Goal: Information Seeking & Learning: Learn about a topic

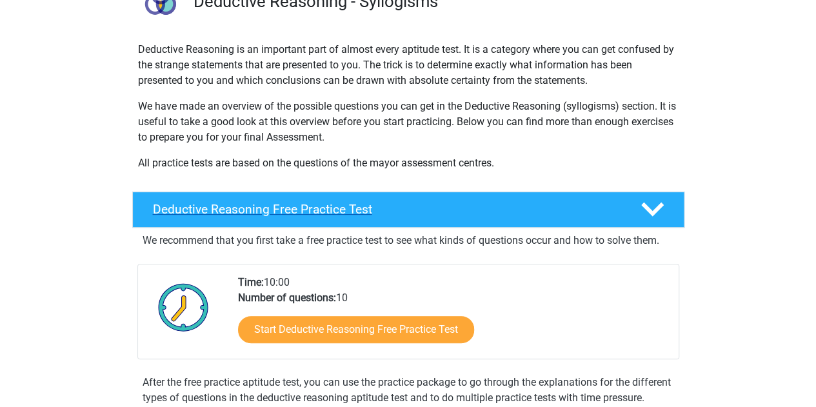
scroll to position [159, 0]
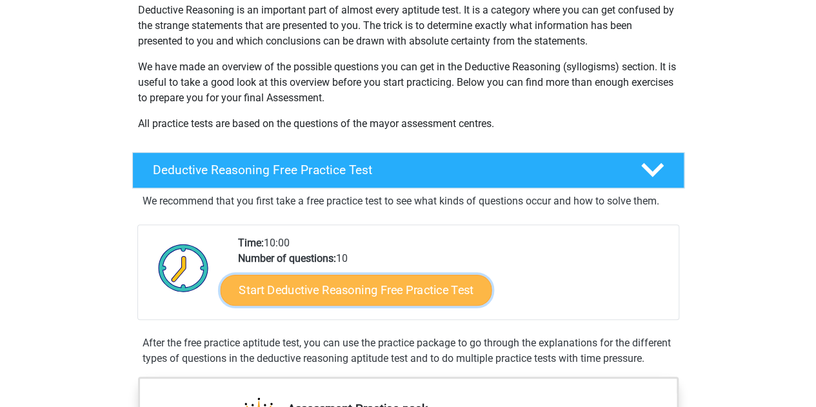
click at [377, 301] on link "Start Deductive Reasoning Free Practice Test" at bounding box center [356, 289] width 272 height 31
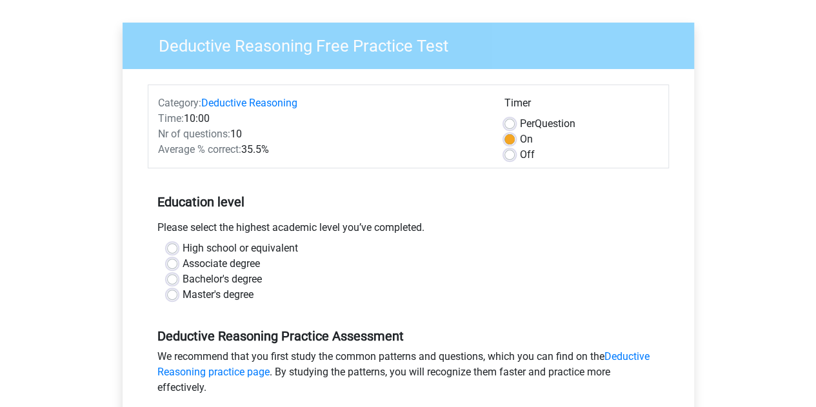
scroll to position [84, 0]
click at [183, 291] on label "Master's degree" at bounding box center [218, 293] width 71 height 15
click at [177, 291] on input "Master's degree" at bounding box center [172, 292] width 10 height 13
radio input "true"
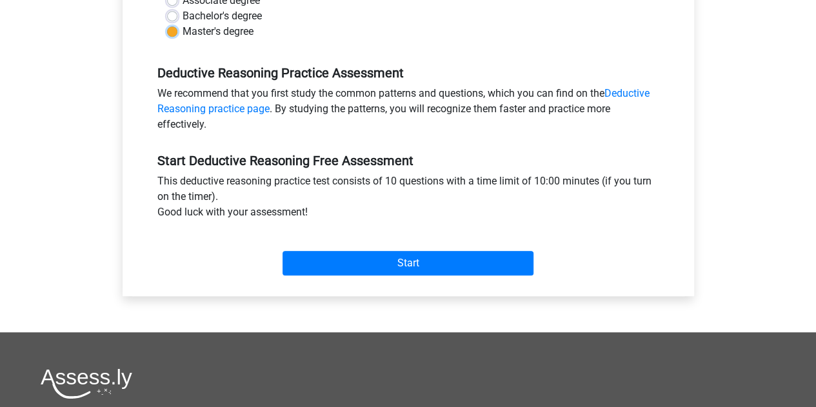
scroll to position [347, 0]
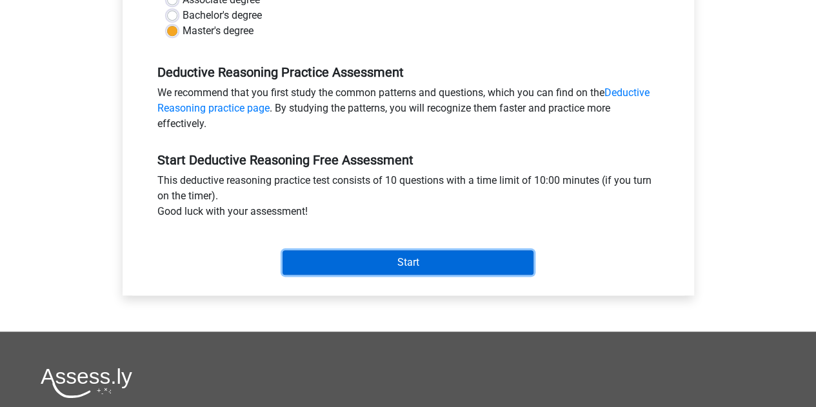
click at [374, 257] on input "Start" at bounding box center [408, 262] width 251 height 25
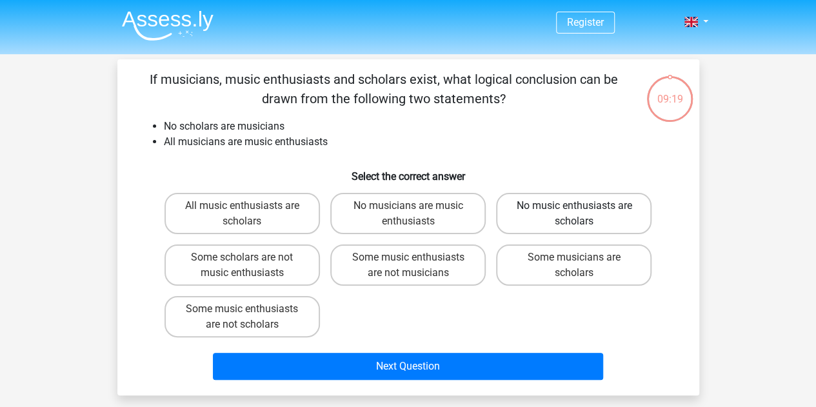
click at [586, 205] on label "No music enthusiasts are scholars" at bounding box center [573, 213] width 155 height 41
click at [583, 206] on input "No music enthusiasts are scholars" at bounding box center [578, 210] width 8 height 8
radio input "true"
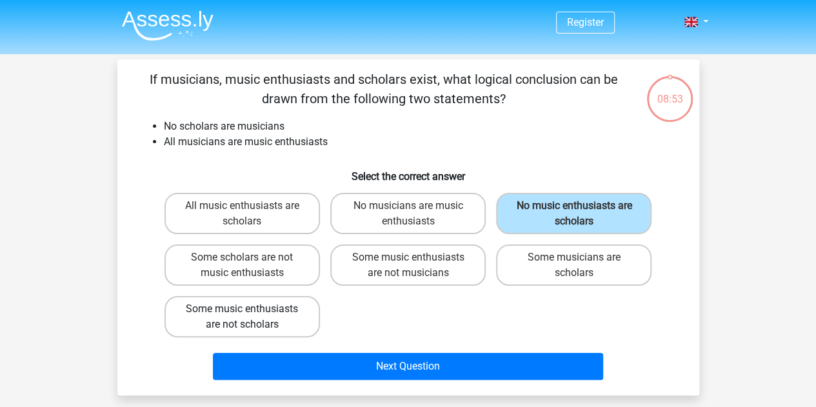
click at [255, 323] on label "Some music enthusiasts are not scholars" at bounding box center [242, 316] width 155 height 41
click at [250, 317] on input "Some music enthusiasts are not scholars" at bounding box center [246, 313] width 8 height 8
radio input "true"
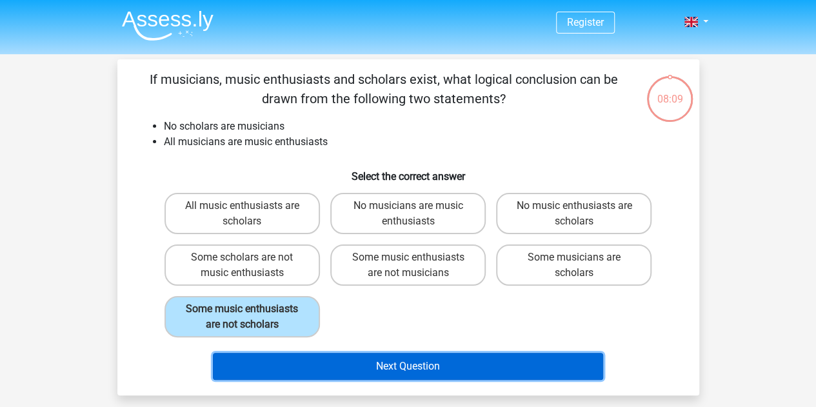
click at [388, 373] on button "Next Question" at bounding box center [408, 366] width 390 height 27
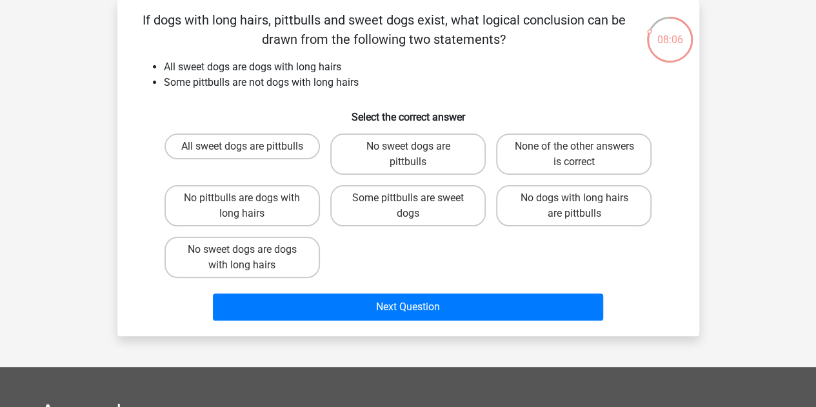
scroll to position [17, 0]
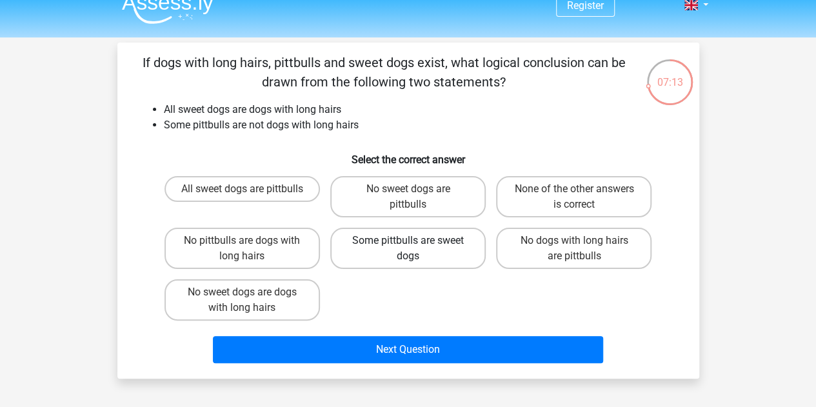
click at [443, 255] on label "Some pittbulls are sweet dogs" at bounding box center [407, 248] width 155 height 41
click at [416, 249] on input "Some pittbulls are sweet dogs" at bounding box center [412, 245] width 8 height 8
radio input "true"
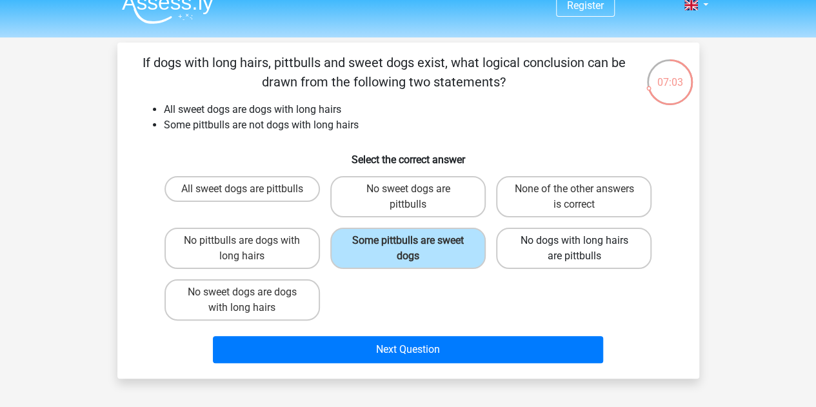
click at [589, 239] on label "No dogs with long hairs are pittbulls" at bounding box center [573, 248] width 155 height 41
click at [583, 241] on input "No dogs with long hairs are pittbulls" at bounding box center [578, 245] width 8 height 8
radio input "true"
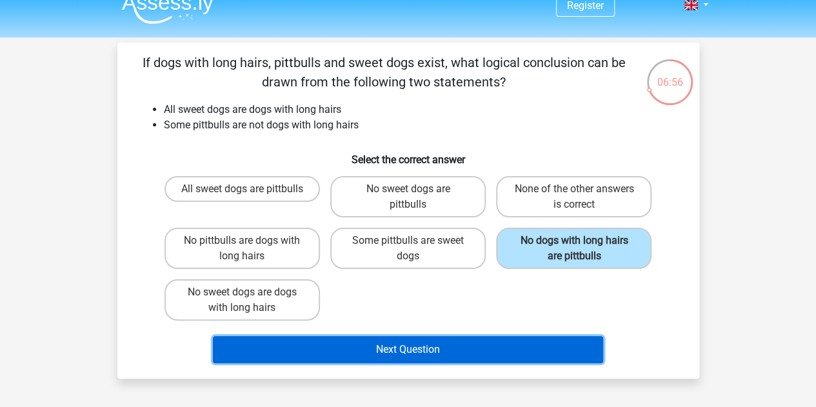
click at [458, 362] on button "Next Question" at bounding box center [408, 349] width 390 height 27
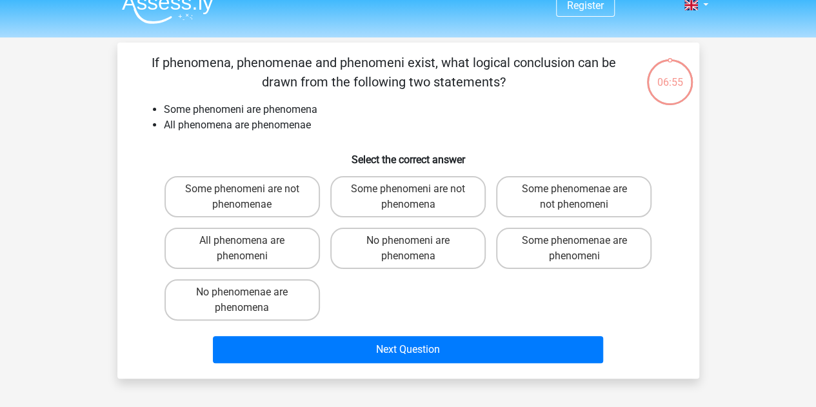
scroll to position [59, 0]
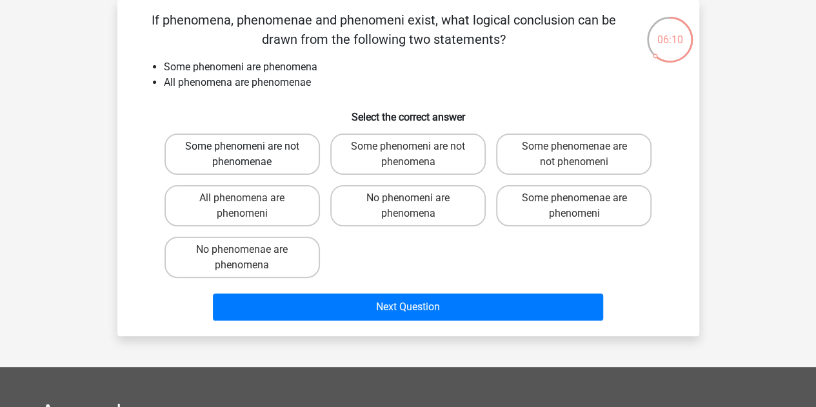
click at [293, 163] on label "Some phenomeni are not phenomenae" at bounding box center [242, 154] width 155 height 41
click at [250, 155] on input "Some phenomeni are not phenomenae" at bounding box center [246, 150] width 8 height 8
radio input "true"
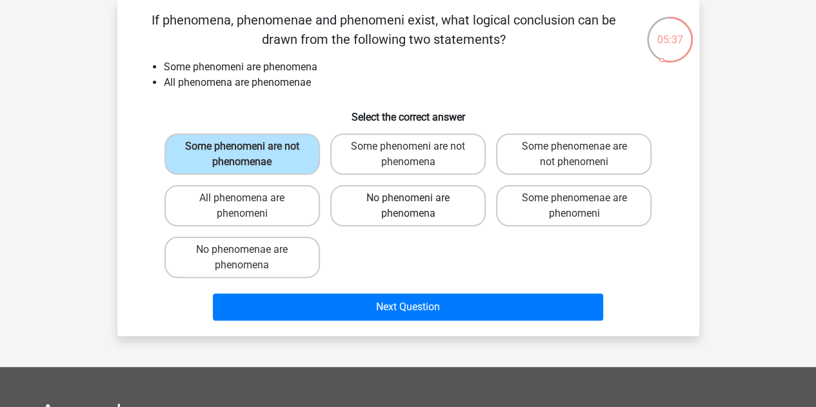
click at [388, 201] on label "No phenomeni are phenomena" at bounding box center [407, 205] width 155 height 41
click at [408, 201] on input "No phenomeni are phenomena" at bounding box center [412, 202] width 8 height 8
radio input "true"
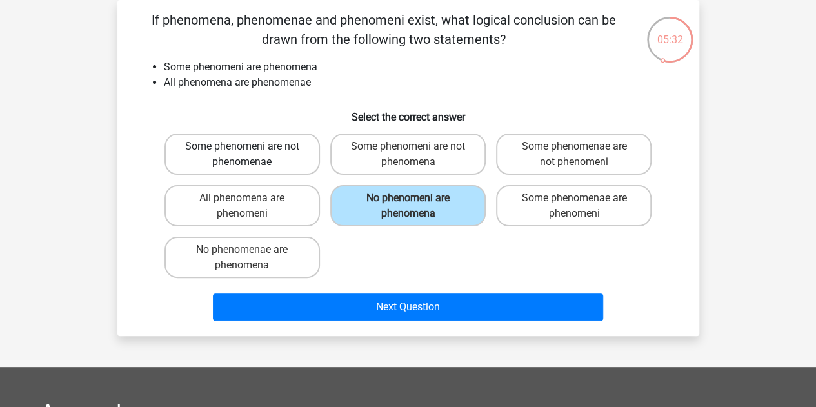
click at [280, 161] on label "Some phenomeni are not phenomenae" at bounding box center [242, 154] width 155 height 41
click at [250, 155] on input "Some phenomeni are not phenomenae" at bounding box center [246, 150] width 8 height 8
radio input "true"
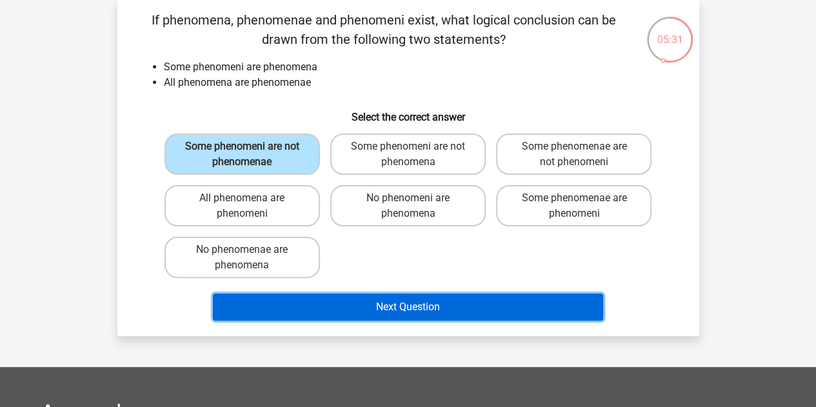
click at [399, 306] on button "Next Question" at bounding box center [408, 307] width 390 height 27
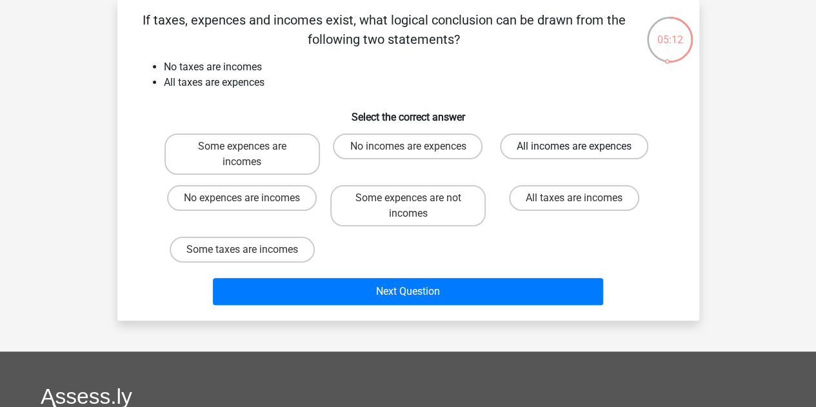
click at [526, 153] on label "All incomes are expences" at bounding box center [574, 147] width 148 height 26
click at [574, 153] on input "All incomes are expences" at bounding box center [578, 150] width 8 height 8
radio input "true"
click at [272, 203] on label "No expences are incomes" at bounding box center [242, 198] width 150 height 26
click at [250, 203] on input "No expences are incomes" at bounding box center [246, 202] width 8 height 8
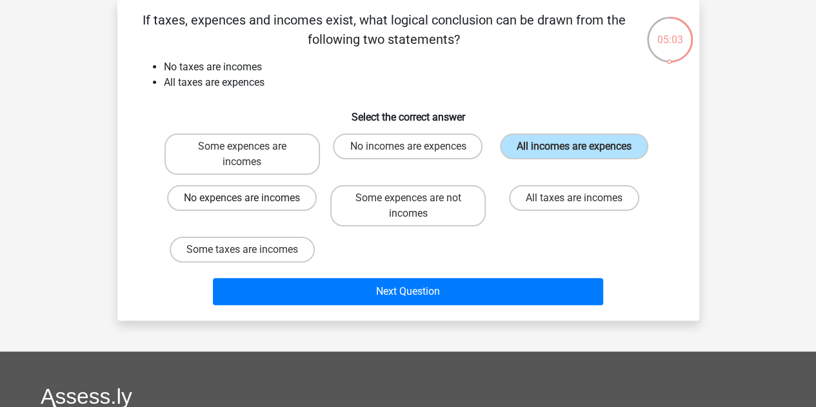
radio input "true"
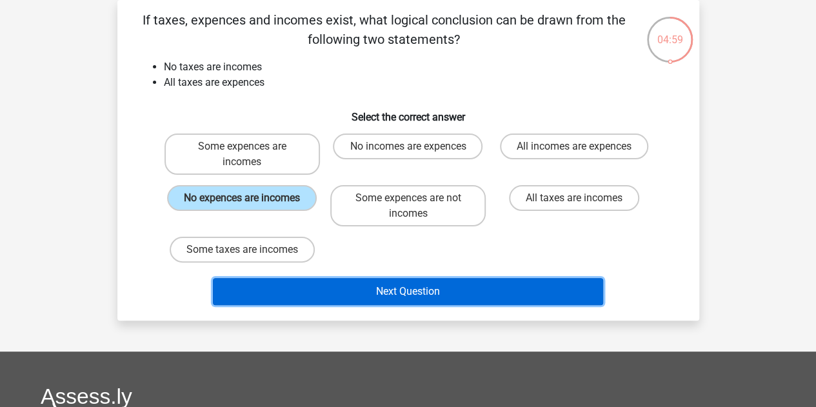
click at [377, 295] on button "Next Question" at bounding box center [408, 291] width 390 height 27
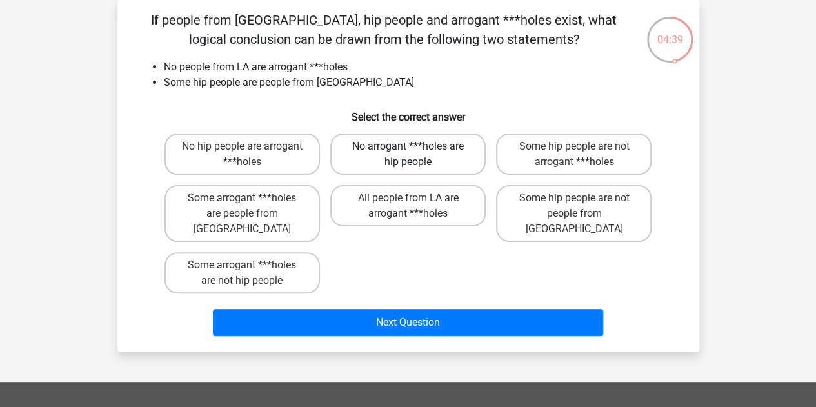
click at [455, 163] on label "No arrogant ***holes are hip people" at bounding box center [407, 154] width 155 height 41
click at [416, 155] on input "No arrogant ***holes are hip people" at bounding box center [412, 150] width 8 height 8
radio input "true"
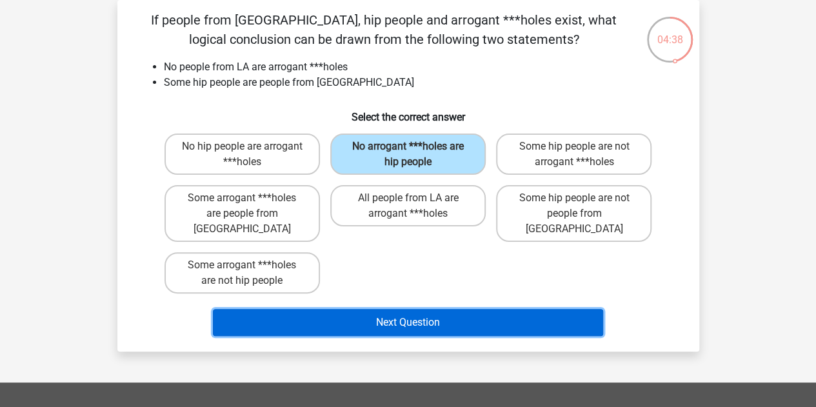
click at [441, 309] on button "Next Question" at bounding box center [408, 322] width 390 height 27
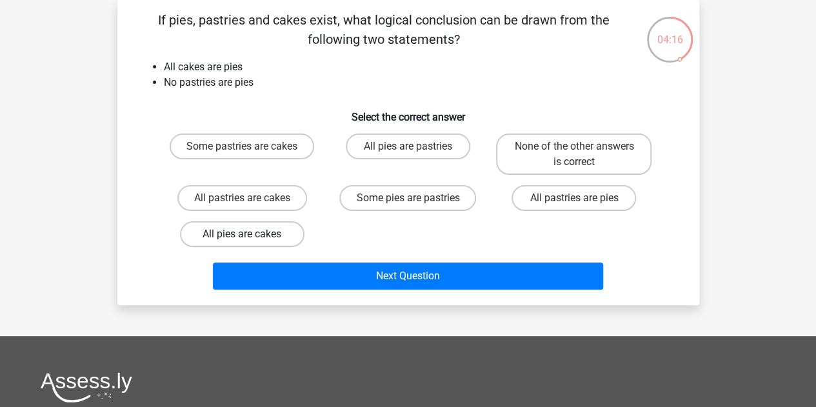
click at [269, 237] on label "All pies are cakes" at bounding box center [242, 234] width 125 height 26
click at [250, 237] on input "All pies are cakes" at bounding box center [246, 238] width 8 height 8
radio input "true"
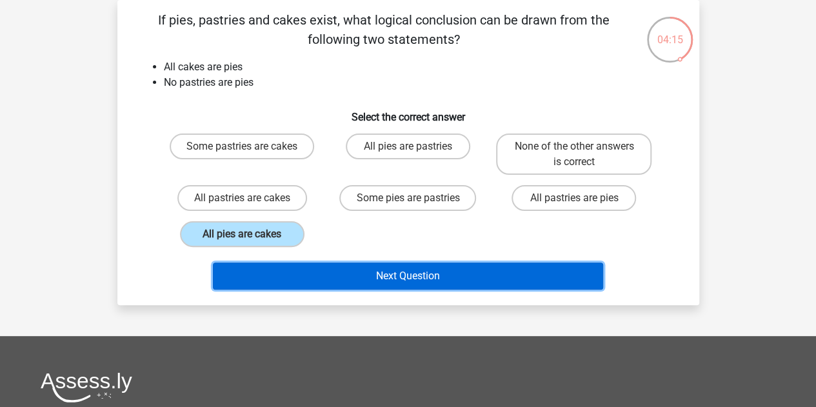
click at [407, 282] on button "Next Question" at bounding box center [408, 276] width 390 height 27
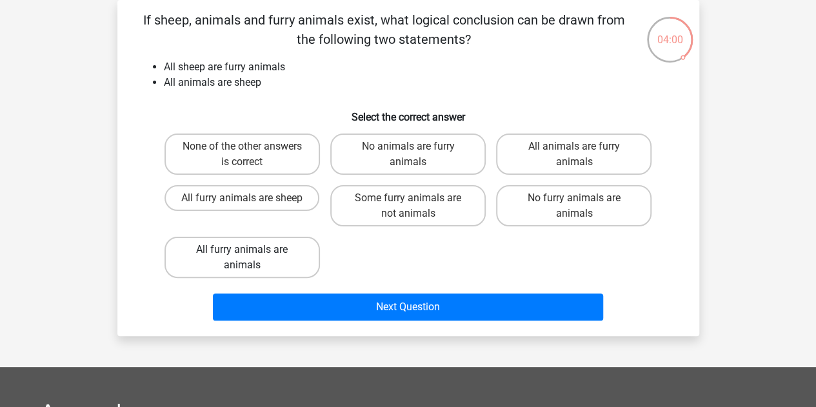
click at [294, 263] on label "All furry animals are animals" at bounding box center [242, 257] width 155 height 41
click at [250, 258] on input "All furry animals are animals" at bounding box center [246, 254] width 8 height 8
radio input "true"
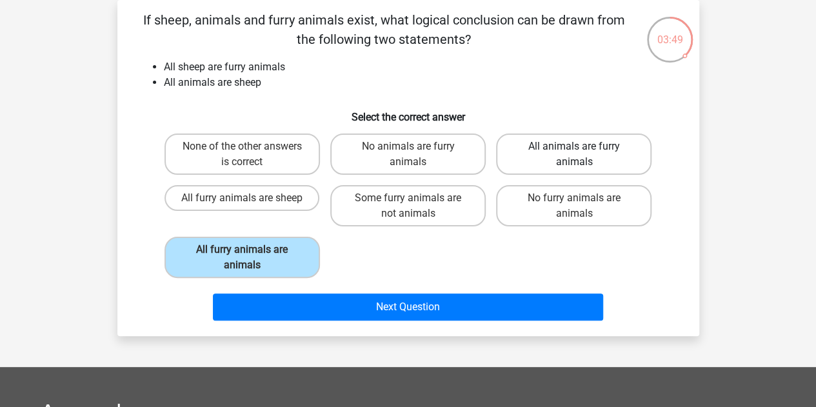
click at [569, 148] on label "All animals are furry animals" at bounding box center [573, 154] width 155 height 41
click at [574, 148] on input "All animals are furry animals" at bounding box center [578, 150] width 8 height 8
radio input "true"
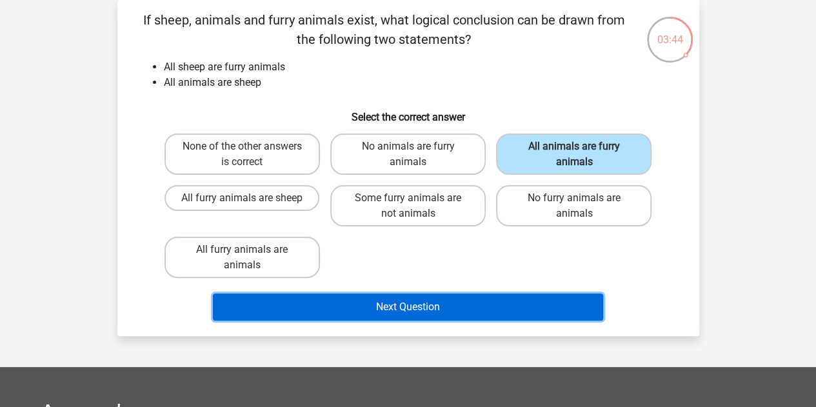
click at [436, 305] on button "Next Question" at bounding box center [408, 307] width 390 height 27
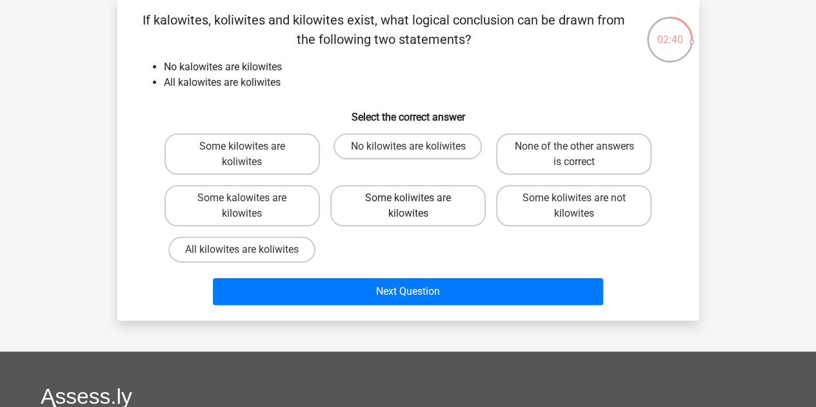
click at [420, 203] on label "Some koliwites are kilowites" at bounding box center [407, 205] width 155 height 41
click at [416, 203] on input "Some koliwites are kilowites" at bounding box center [412, 202] width 8 height 8
radio input "true"
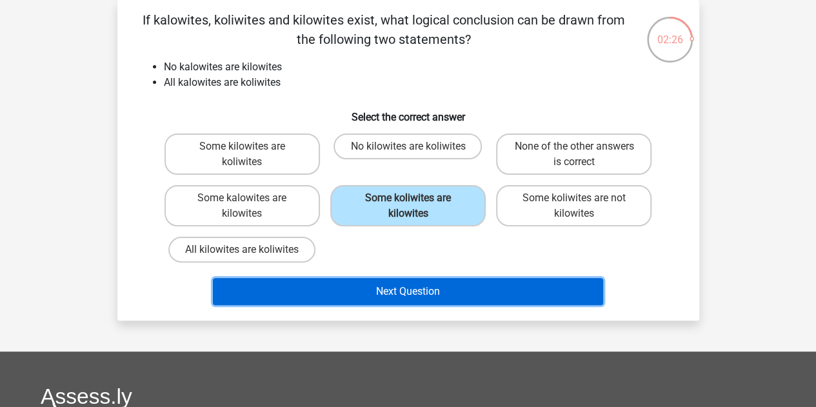
click at [437, 286] on button "Next Question" at bounding box center [408, 291] width 390 height 27
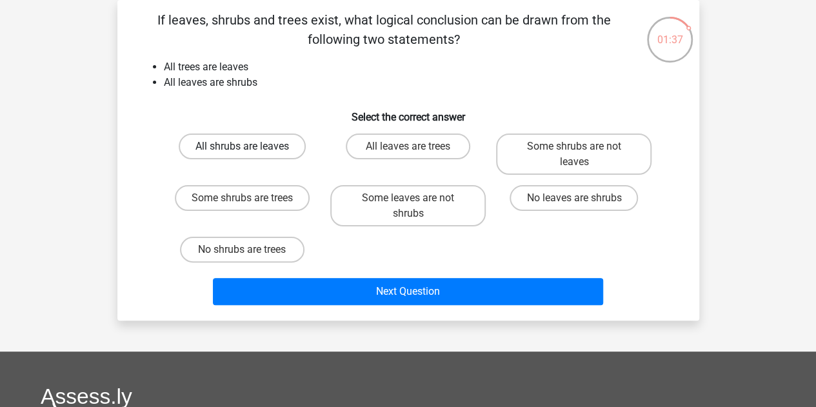
click at [271, 145] on label "All shrubs are leaves" at bounding box center [242, 147] width 127 height 26
click at [250, 146] on input "All shrubs are leaves" at bounding box center [246, 150] width 8 height 8
radio input "true"
click at [564, 143] on label "Some shrubs are not leaves" at bounding box center [573, 154] width 155 height 41
click at [574, 146] on input "Some shrubs are not leaves" at bounding box center [578, 150] width 8 height 8
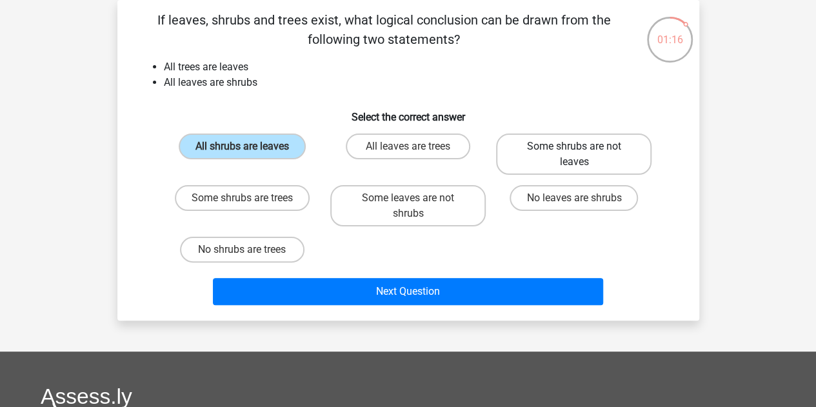
radio input "true"
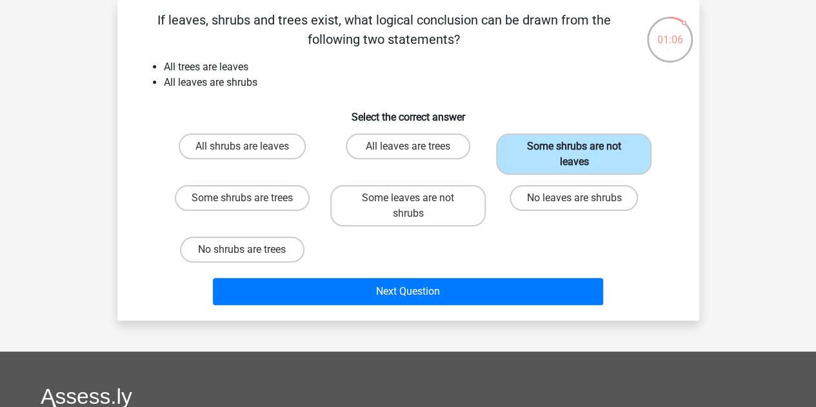
click at [564, 143] on label "Some shrubs are not leaves" at bounding box center [573, 154] width 155 height 41
click at [574, 146] on input "Some shrubs are not leaves" at bounding box center [578, 150] width 8 height 8
click at [564, 143] on label "Some shrubs are not leaves" at bounding box center [573, 154] width 155 height 41
click at [574, 146] on input "Some shrubs are not leaves" at bounding box center [578, 150] width 8 height 8
click at [564, 143] on label "Some shrubs are not leaves" at bounding box center [573, 154] width 155 height 41
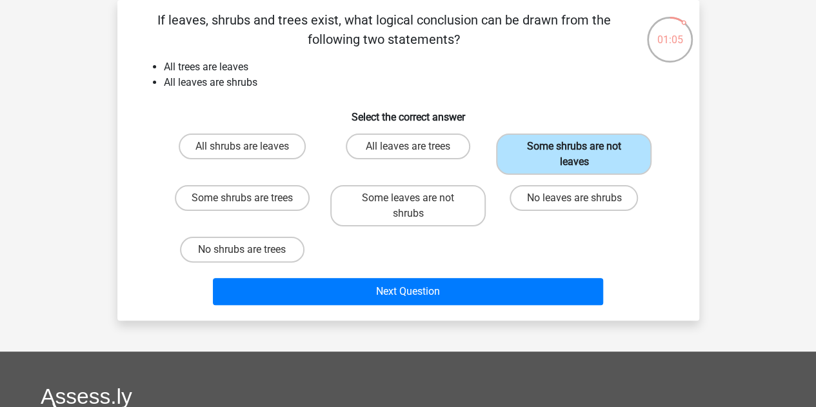
click at [574, 146] on input "Some shrubs are not leaves" at bounding box center [578, 150] width 8 height 8
click at [299, 277] on div "Next Question" at bounding box center [408, 289] width 541 height 43
click at [378, 275] on div "Next Question" at bounding box center [408, 289] width 541 height 43
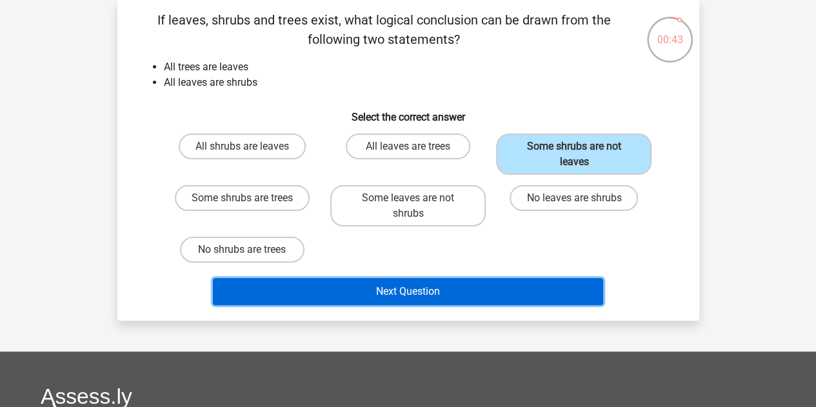
click at [379, 299] on button "Next Question" at bounding box center [408, 291] width 390 height 27
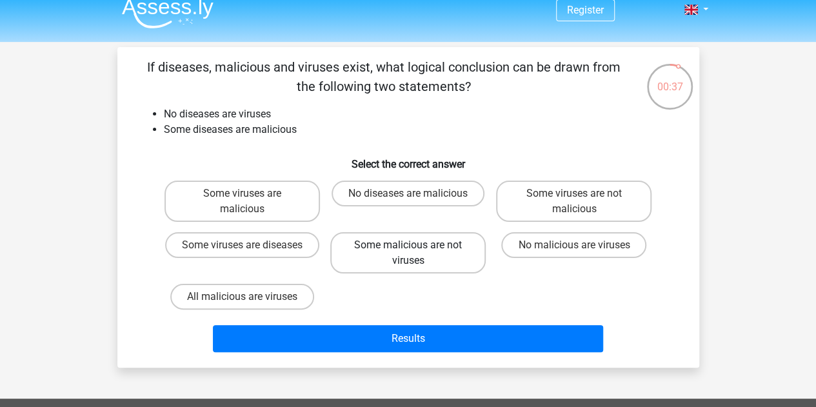
scroll to position [0, 0]
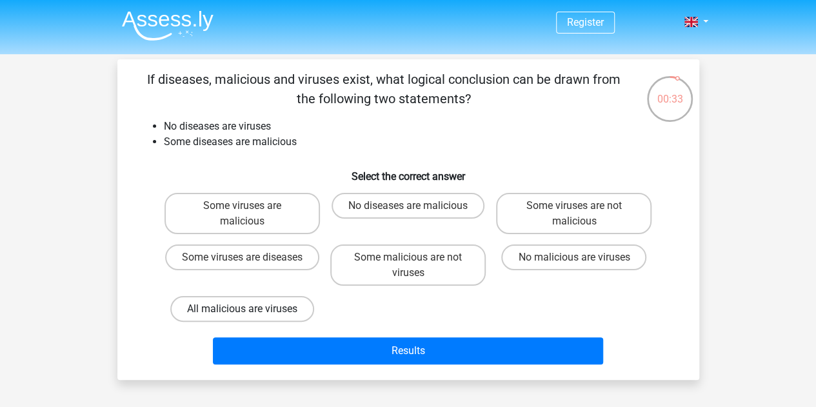
click at [257, 312] on label "All malicious are viruses" at bounding box center [242, 309] width 144 height 26
click at [250, 312] on input "All malicious are viruses" at bounding box center [246, 313] width 8 height 8
radio input "true"
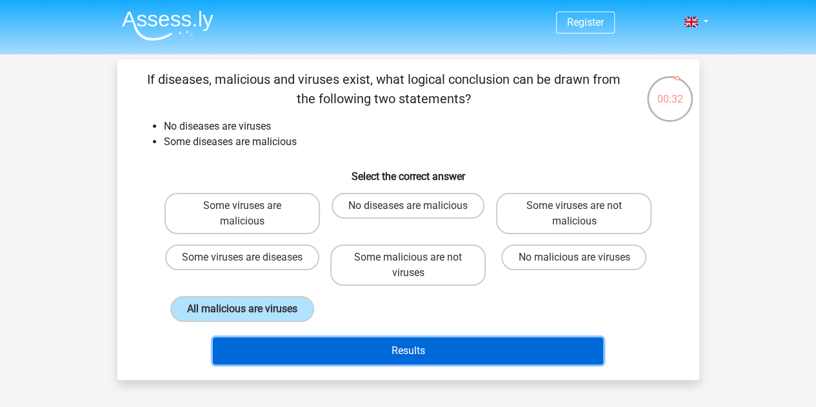
click at [366, 362] on button "Results" at bounding box center [408, 350] width 390 height 27
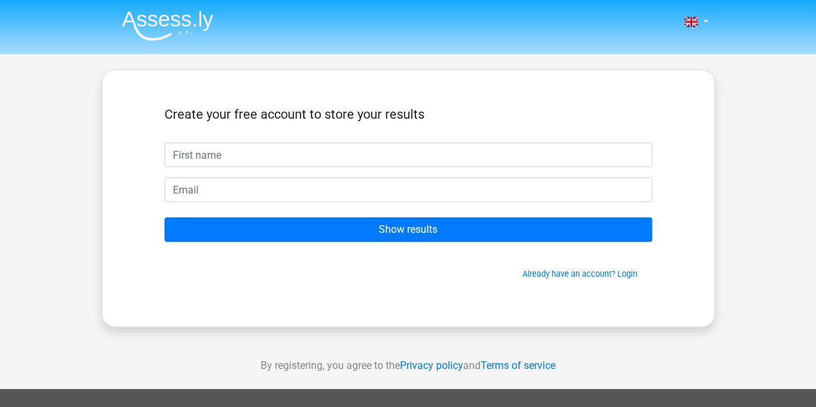
click at [239, 155] on input "text" at bounding box center [409, 155] width 488 height 25
type input "Utkarsha"
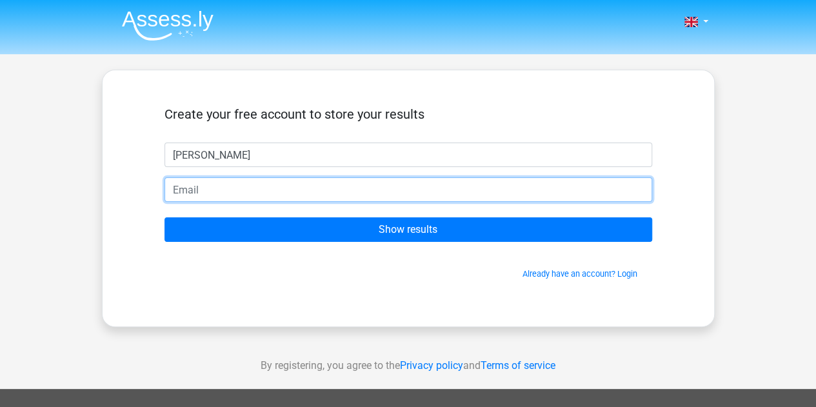
click at [224, 190] on input "email" at bounding box center [409, 189] width 488 height 25
type input "uttusankhe00@gmail.com"
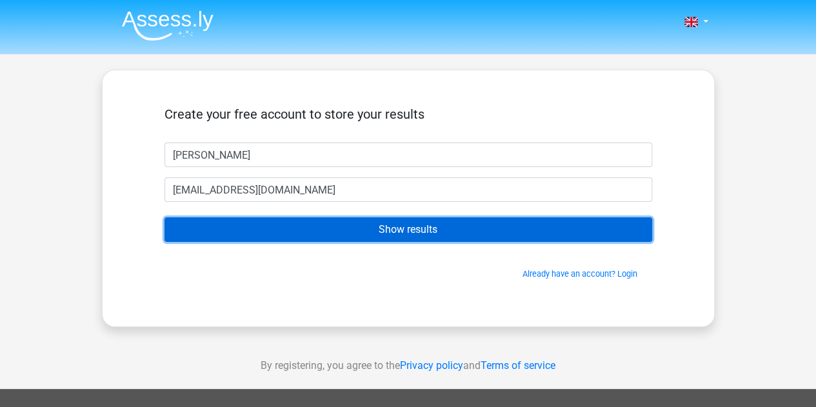
click at [350, 232] on input "Show results" at bounding box center [409, 229] width 488 height 25
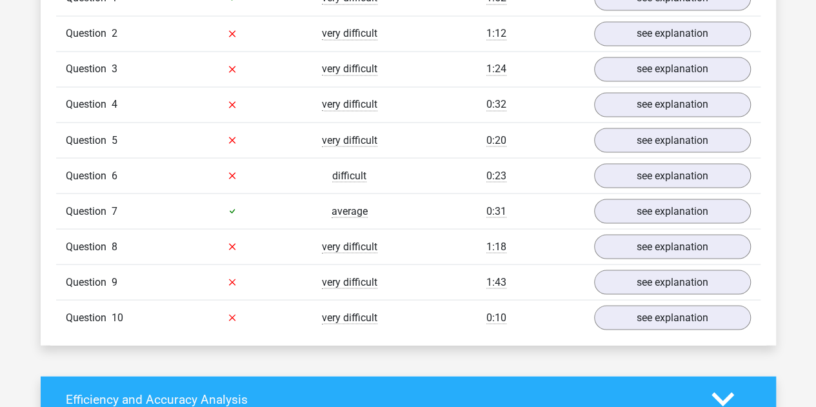
scroll to position [1104, 0]
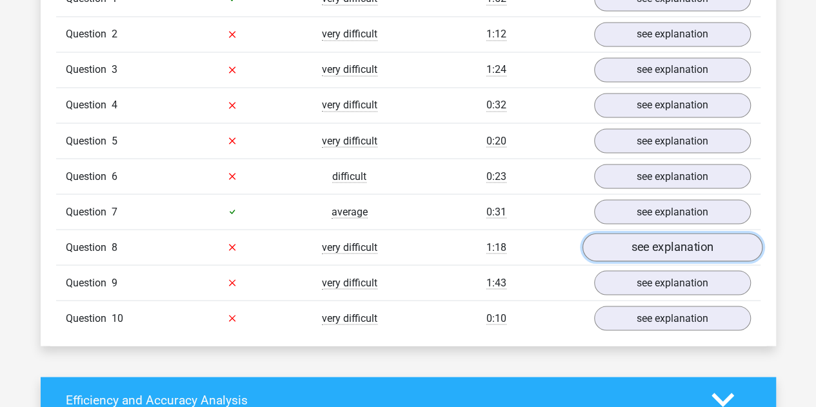
click at [652, 242] on link "see explanation" at bounding box center [672, 247] width 180 height 28
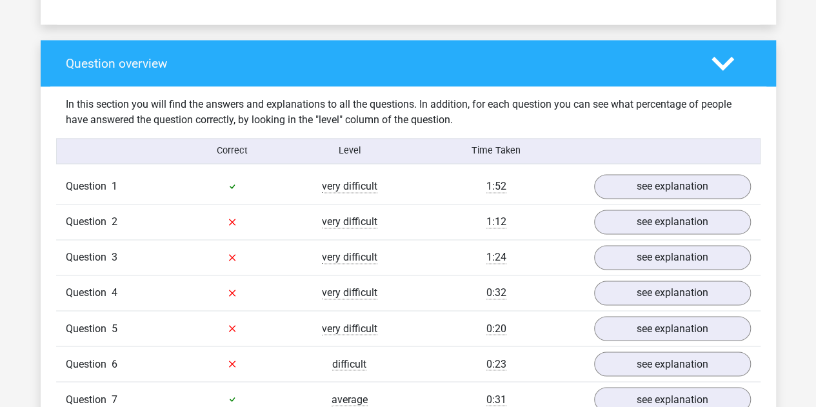
scroll to position [994, 0]
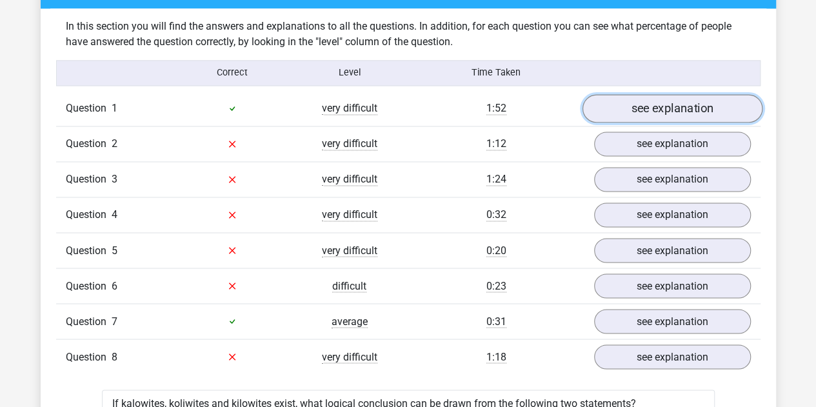
click at [700, 96] on link "see explanation" at bounding box center [672, 108] width 180 height 28
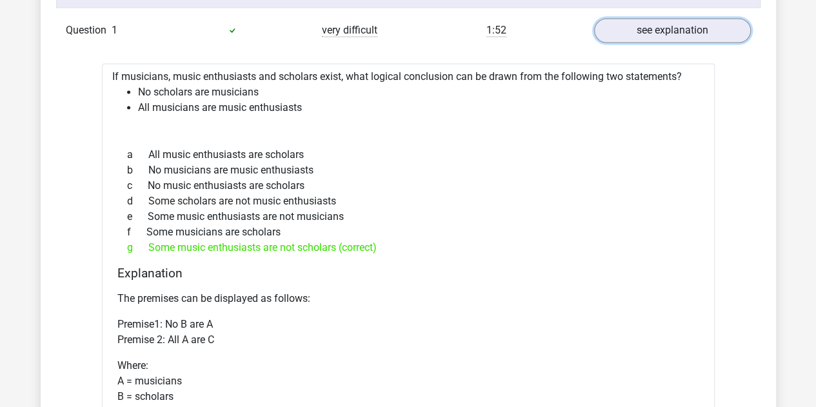
scroll to position [1004, 0]
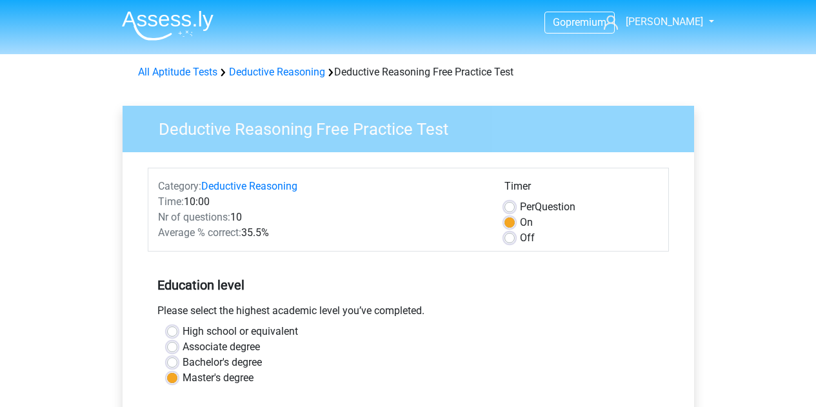
scroll to position [347, 0]
